Goal: Use online tool/utility: Utilize a website feature to perform a specific function

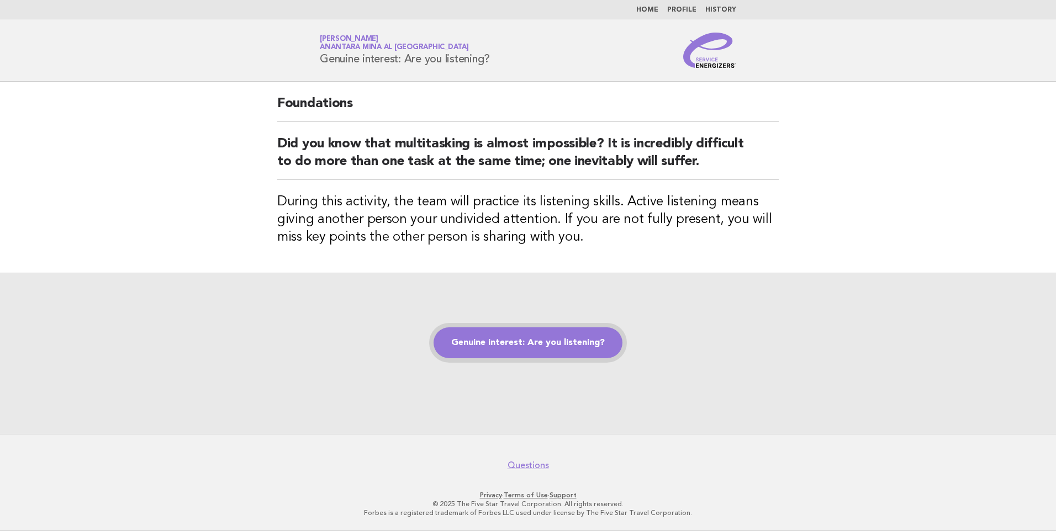
click at [487, 355] on link "Genuine interest: Are you listening?" at bounding box center [528, 343] width 189 height 31
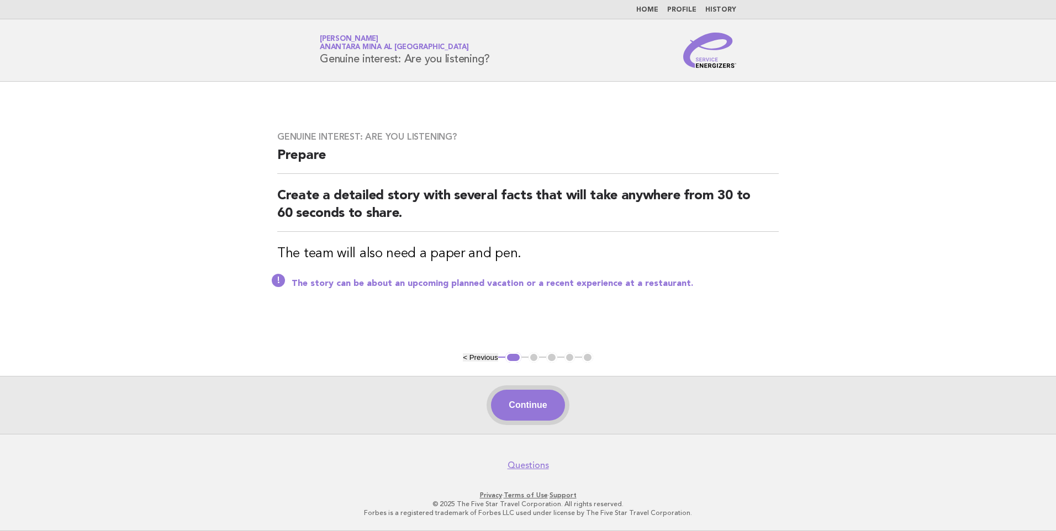
click at [504, 405] on button "Continue" at bounding box center [527, 405] width 73 height 31
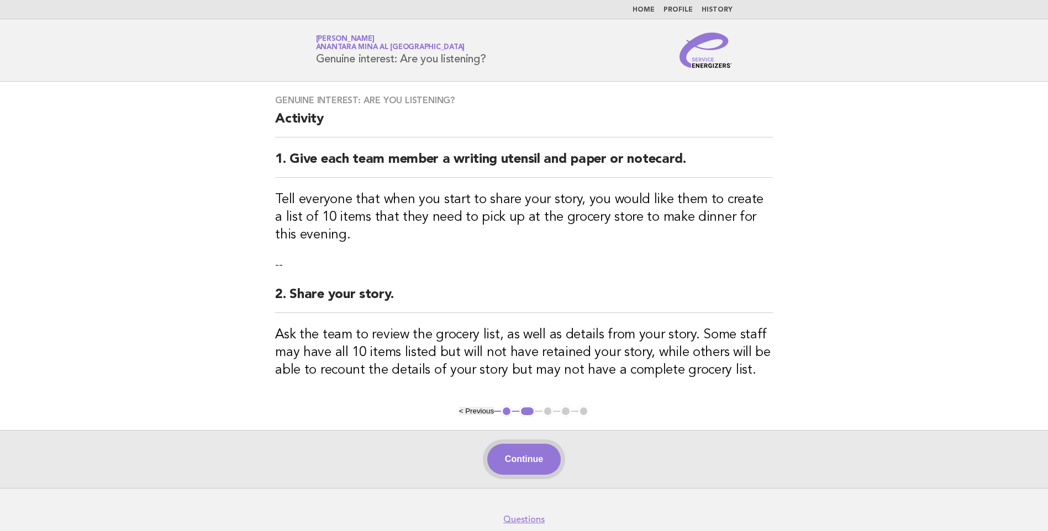
click at [540, 464] on button "Continue" at bounding box center [523, 459] width 73 height 31
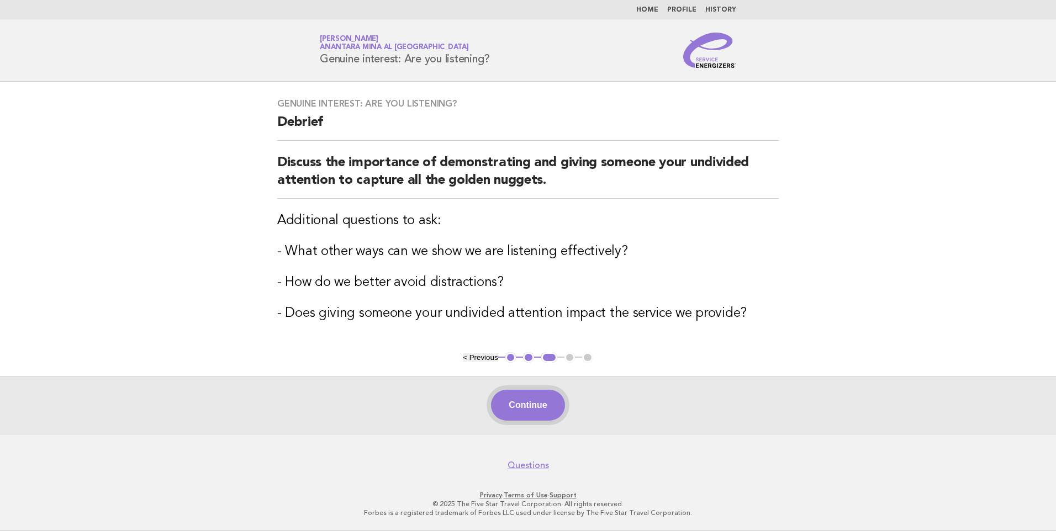
click at [524, 405] on button "Continue" at bounding box center [527, 405] width 73 height 31
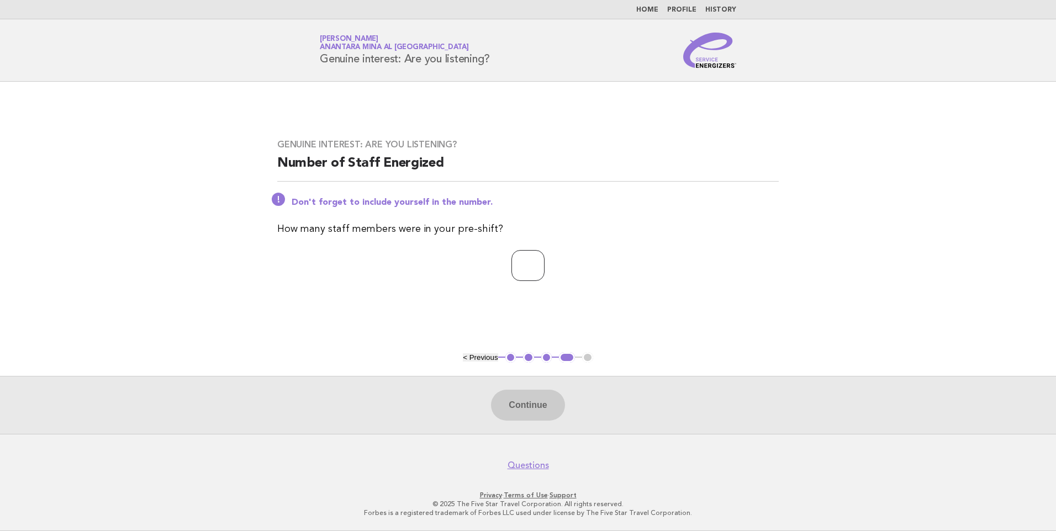
click at [528, 271] on input "number" at bounding box center [527, 265] width 33 height 31
type input "*"
click at [543, 402] on button "Continue" at bounding box center [527, 405] width 73 height 31
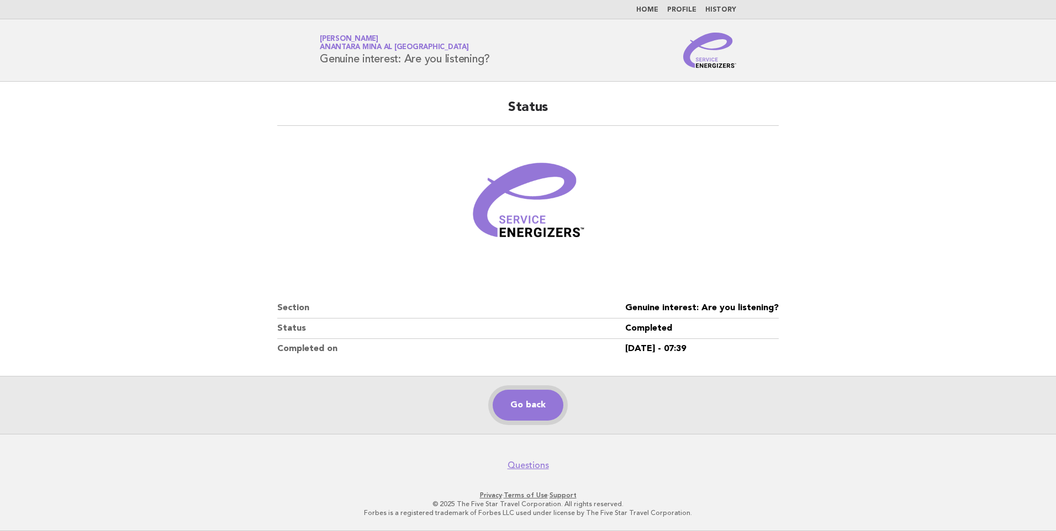
click at [549, 413] on link "Go back" at bounding box center [528, 405] width 71 height 31
